Goal: Task Accomplishment & Management: Use online tool/utility

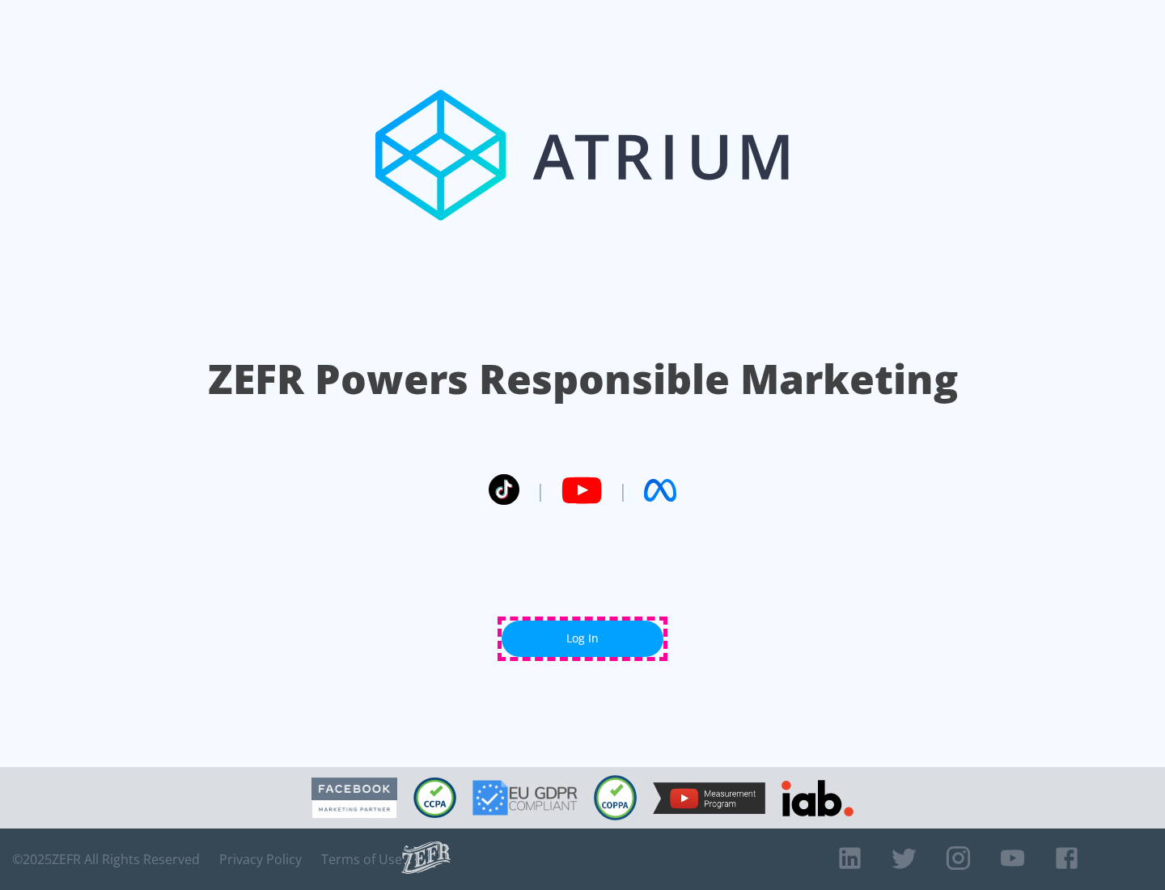
click at [583, 638] on link "Log In" at bounding box center [583, 639] width 162 height 36
